Goal: Navigation & Orientation: Find specific page/section

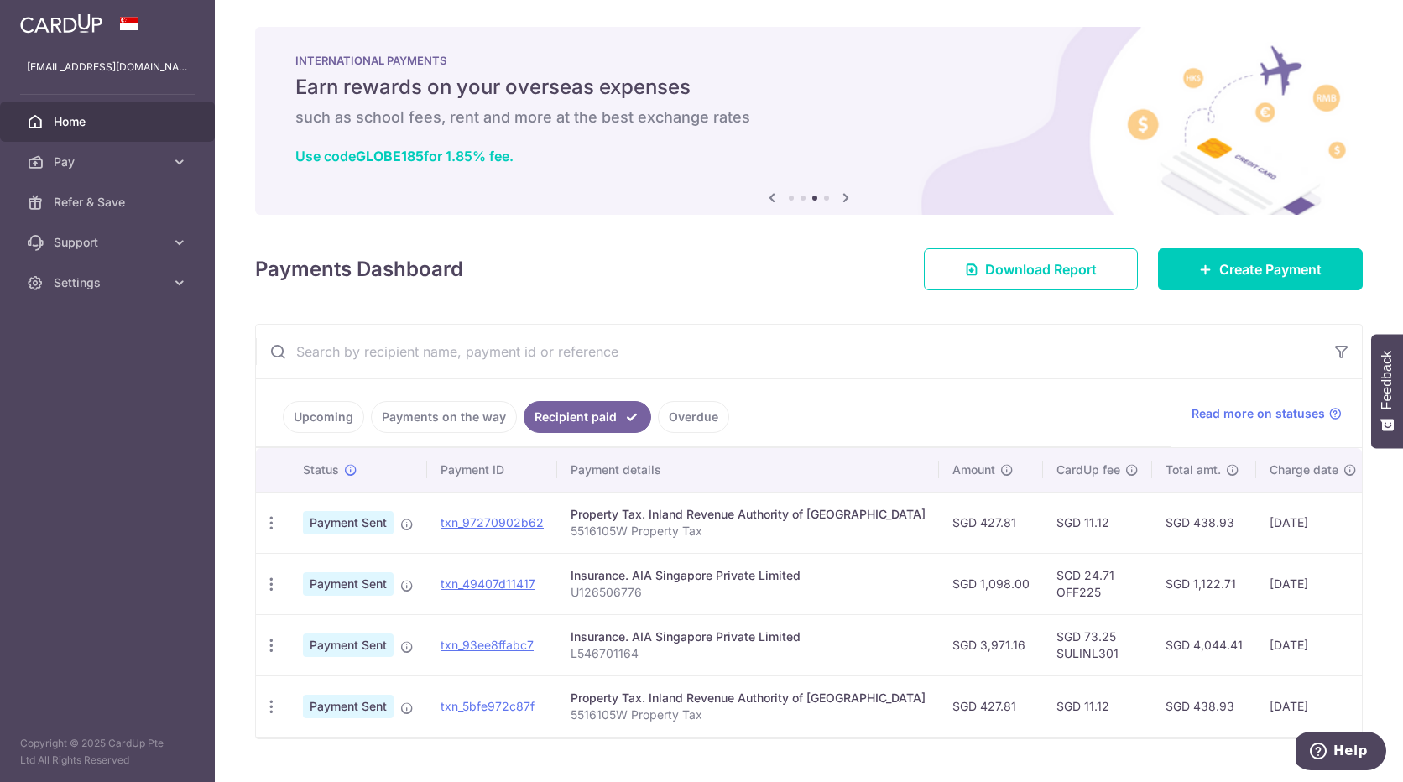
scroll to position [44, 0]
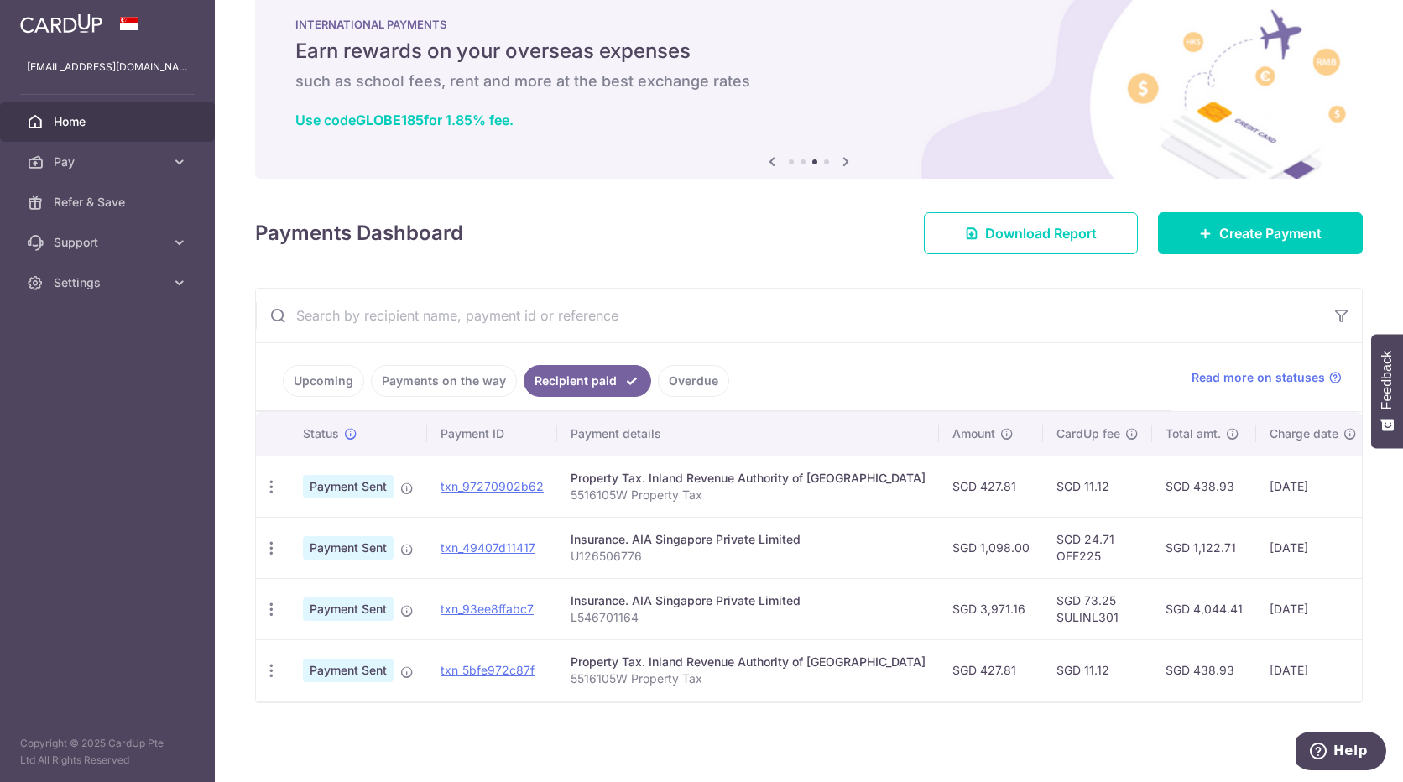
click at [315, 373] on link "Upcoming" at bounding box center [323, 381] width 81 height 32
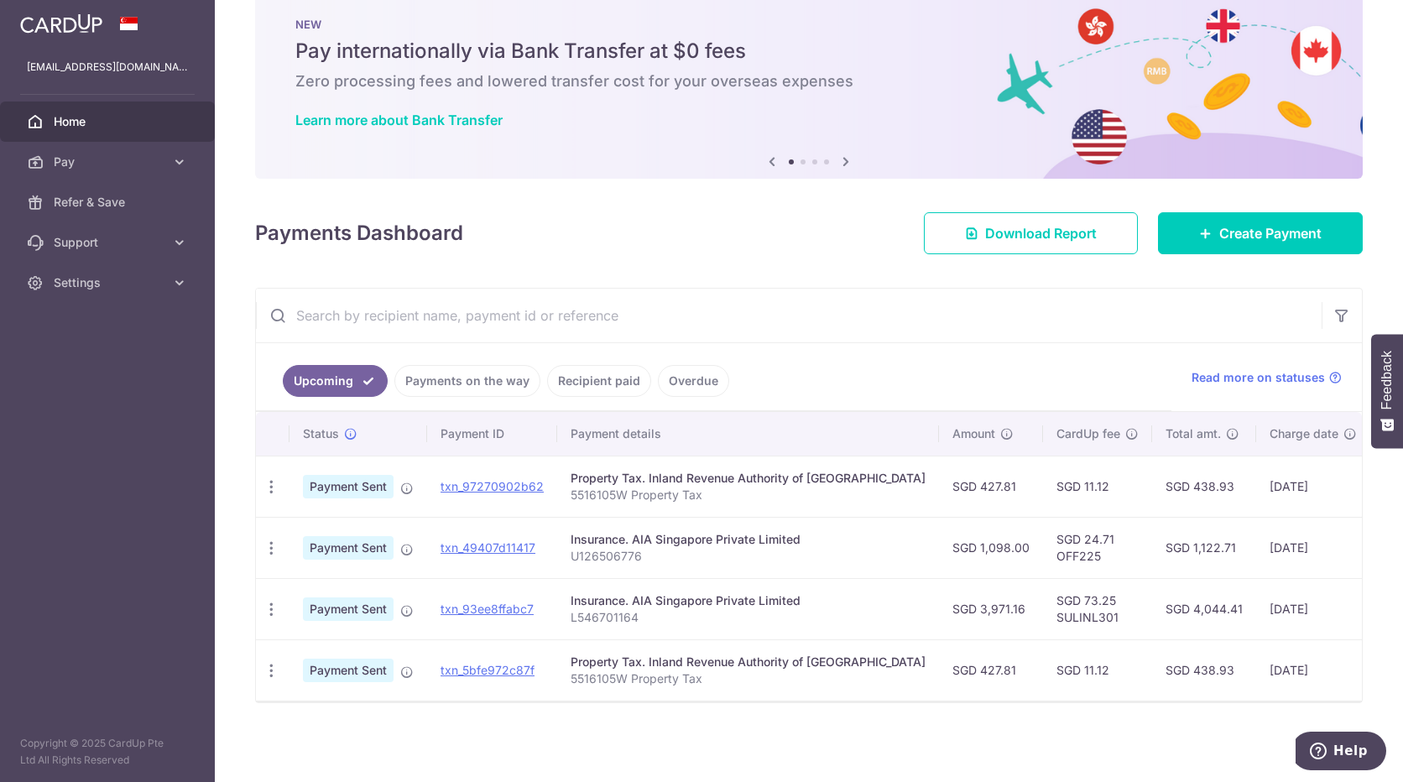
click at [475, 374] on link "Payments on the way" at bounding box center [467, 381] width 146 height 32
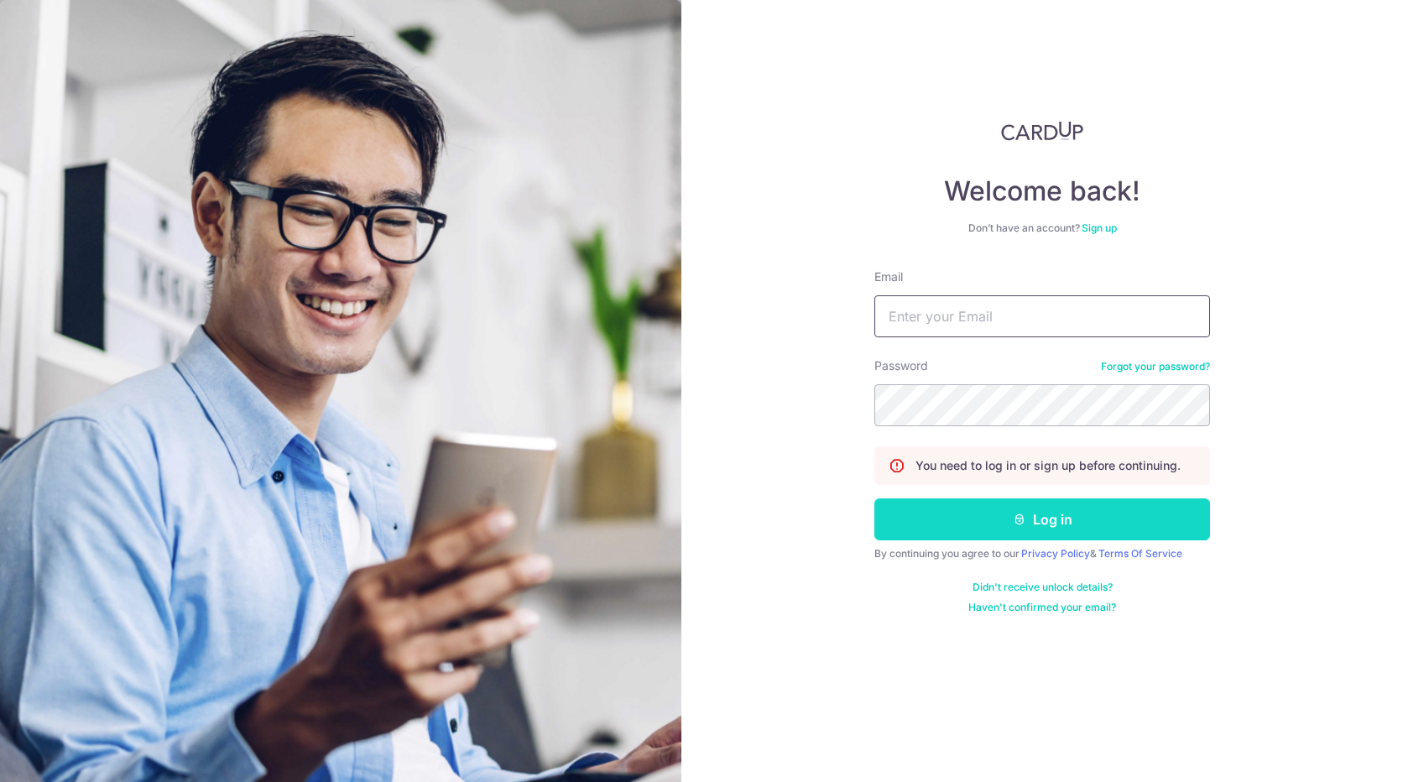
type input "[EMAIL_ADDRESS][DOMAIN_NAME]"
click at [1062, 529] on button "Log in" at bounding box center [1042, 519] width 336 height 42
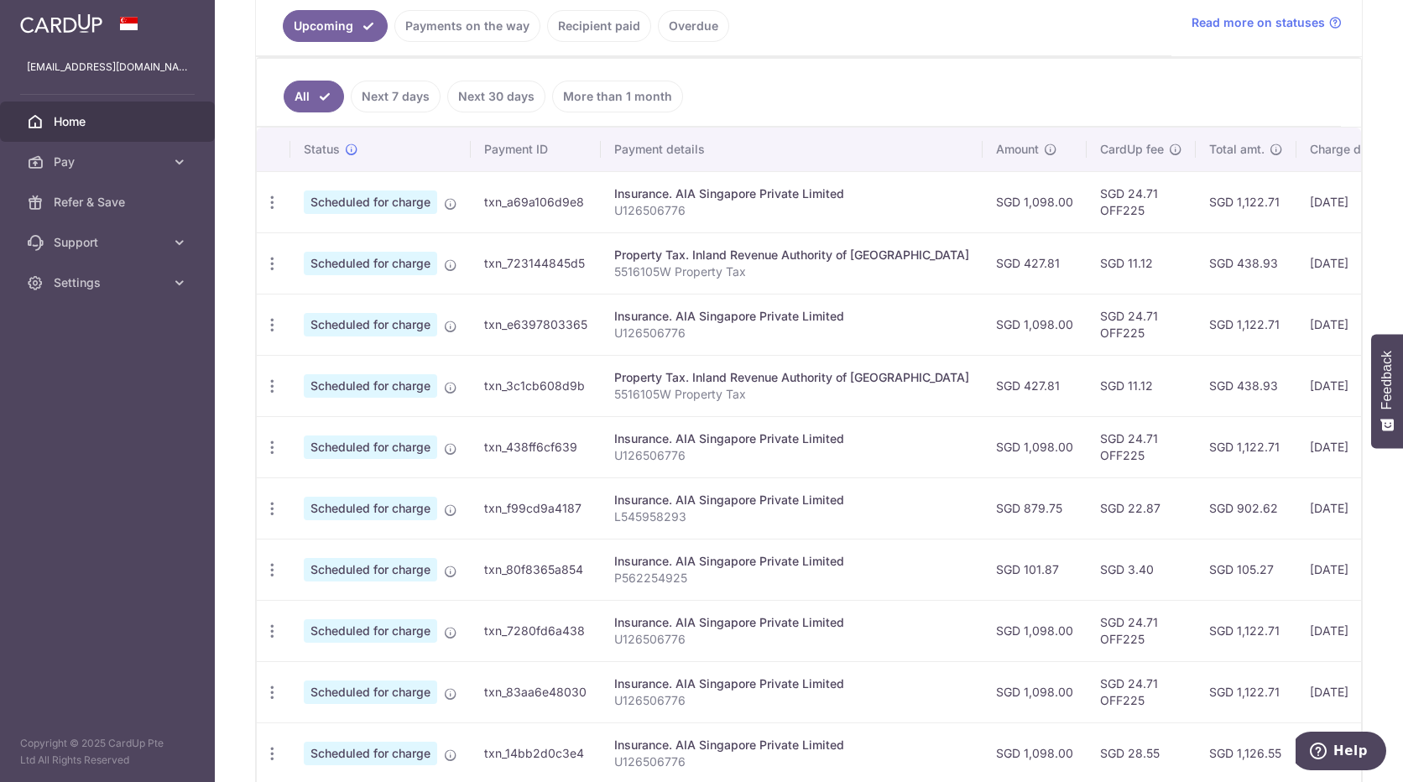
scroll to position [503, 0]
